Goal: Task Accomplishment & Management: Use online tool/utility

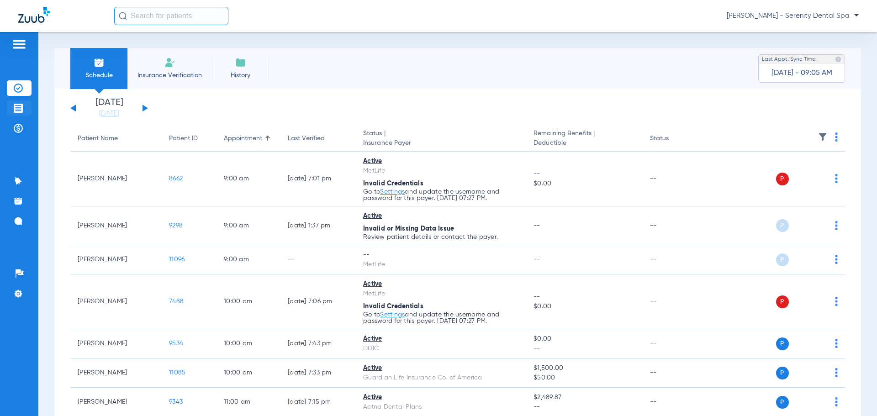
click at [17, 112] on li "Treatment Acceptance" at bounding box center [19, 108] width 25 height 16
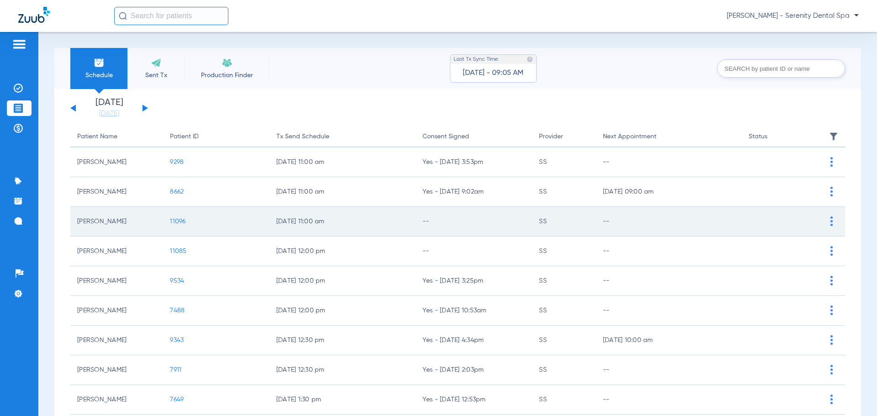
click at [177, 225] on span "11096" at bounding box center [178, 221] width 16 height 6
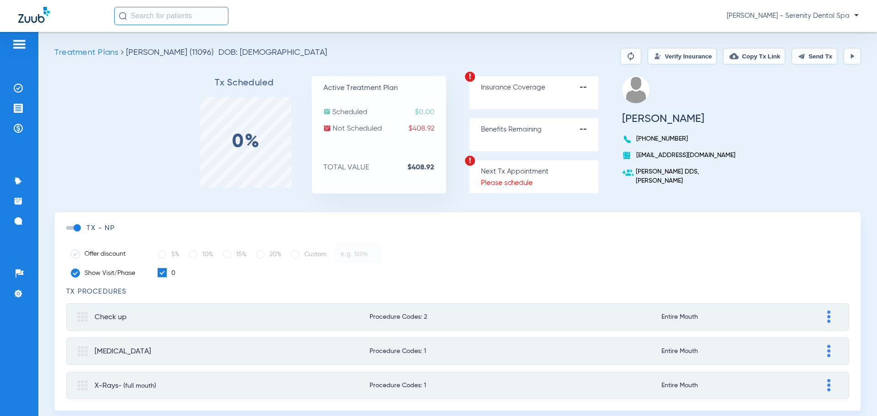
click at [808, 56] on button "Send Tx" at bounding box center [814, 56] width 46 height 16
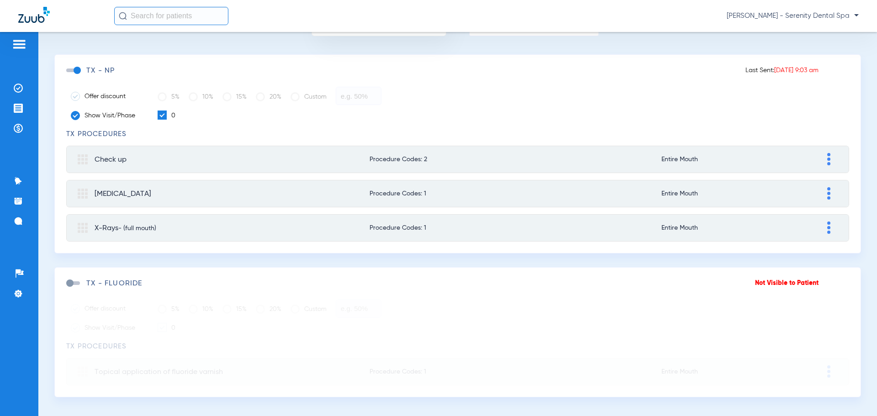
scroll to position [166, 0]
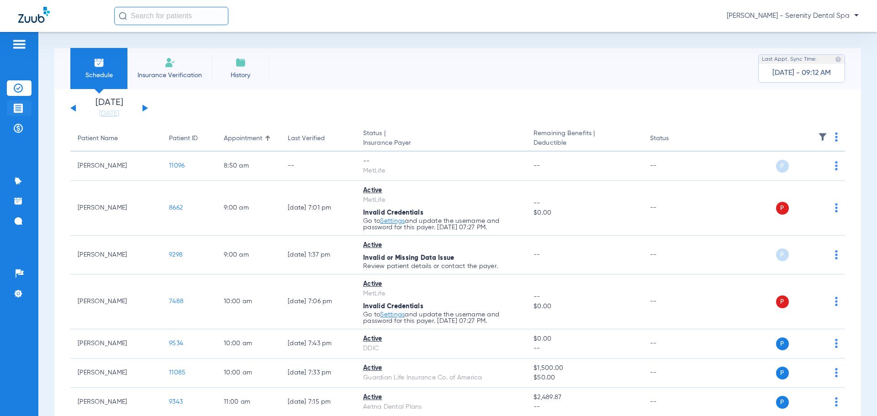
click at [15, 107] on img at bounding box center [18, 108] width 9 height 9
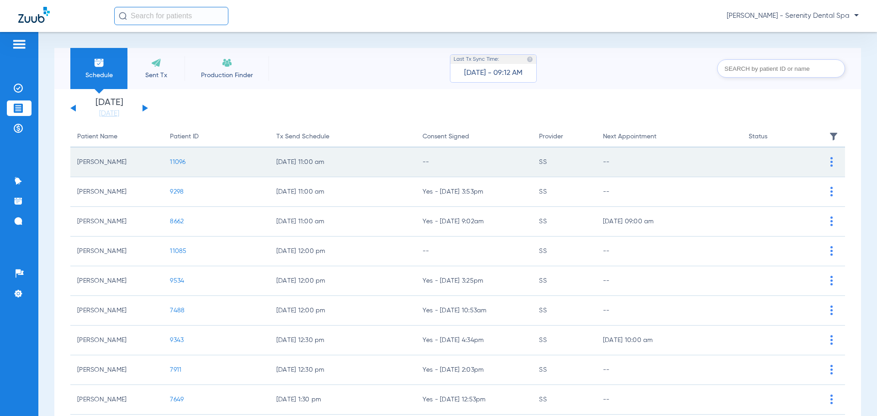
click at [178, 160] on span "11096" at bounding box center [178, 162] width 16 height 6
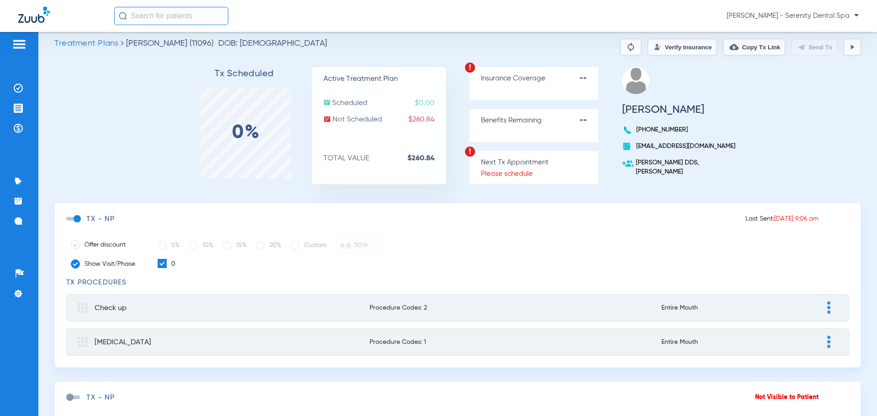
scroll to position [8, 0]
click at [849, 47] on img at bounding box center [852, 47] width 7 height 7
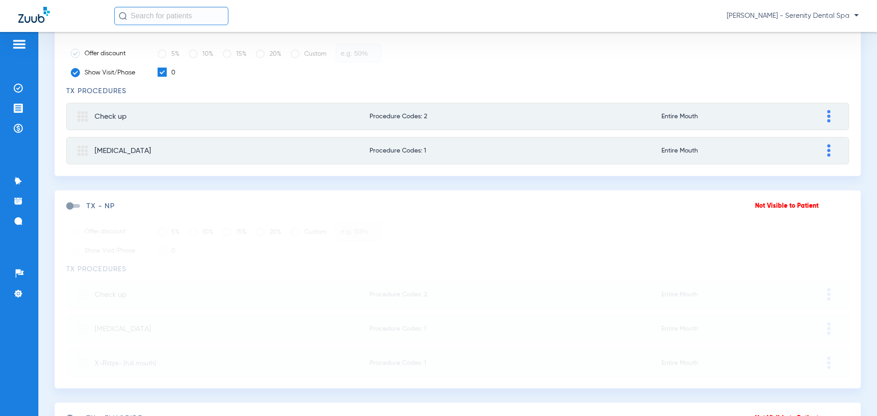
scroll to position [0, 0]
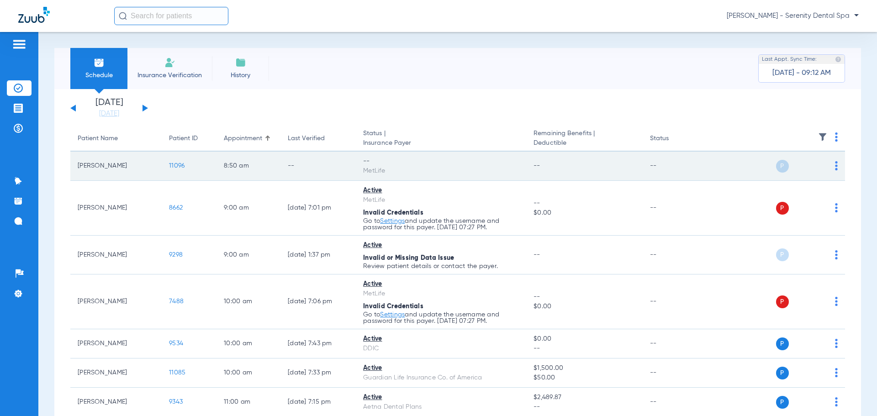
click at [179, 165] on span "11096" at bounding box center [177, 166] width 16 height 6
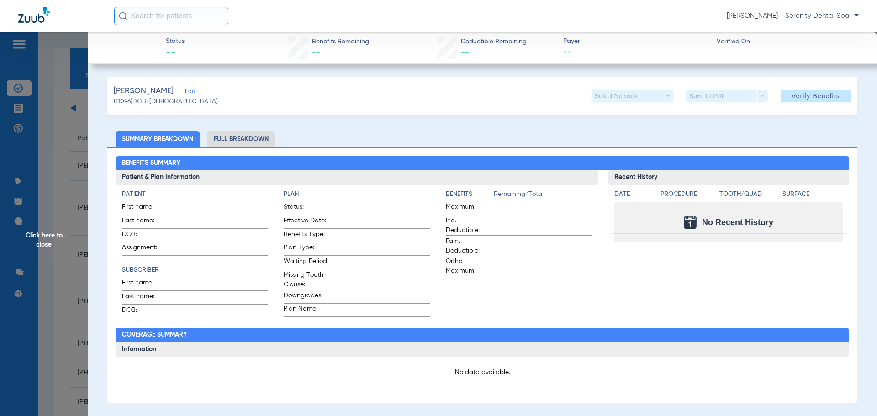
click at [22, 88] on span "Click here to close" at bounding box center [44, 240] width 88 height 416
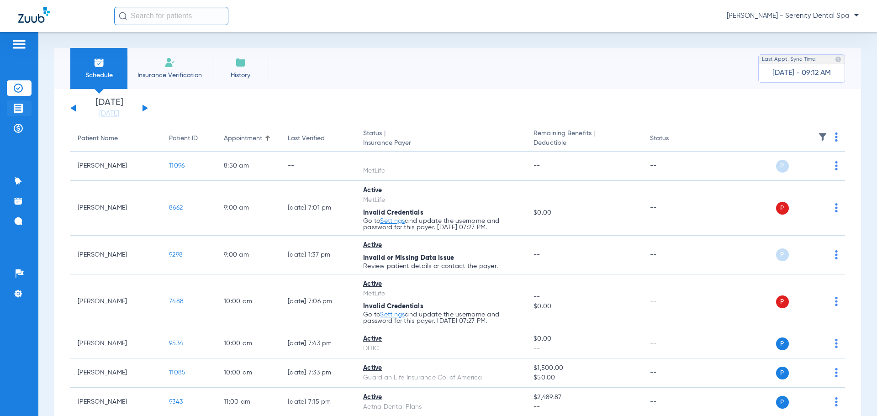
click at [21, 111] on img at bounding box center [18, 108] width 9 height 9
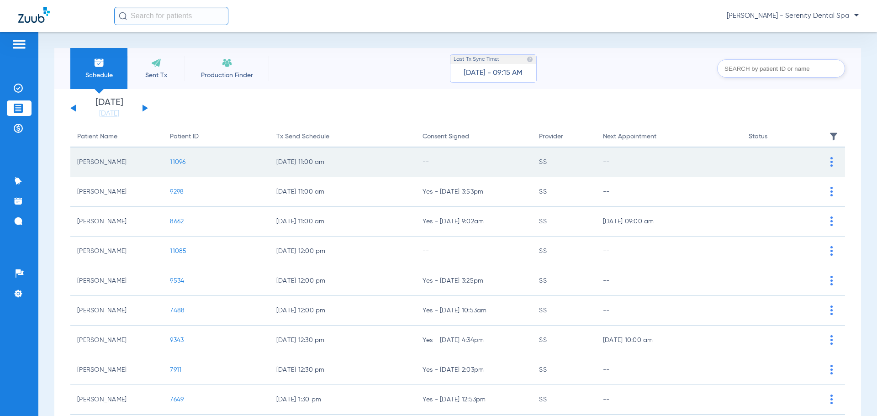
click at [174, 163] on span "11096" at bounding box center [178, 162] width 16 height 6
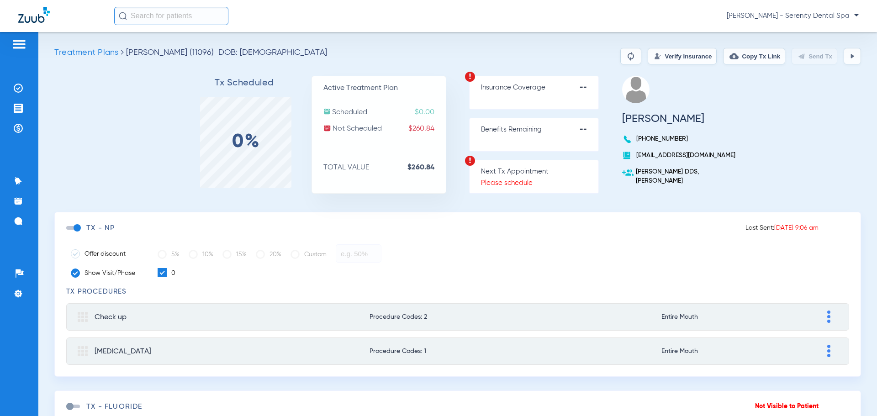
click at [844, 54] on button at bounding box center [852, 56] width 17 height 16
